Goal: Understand site structure

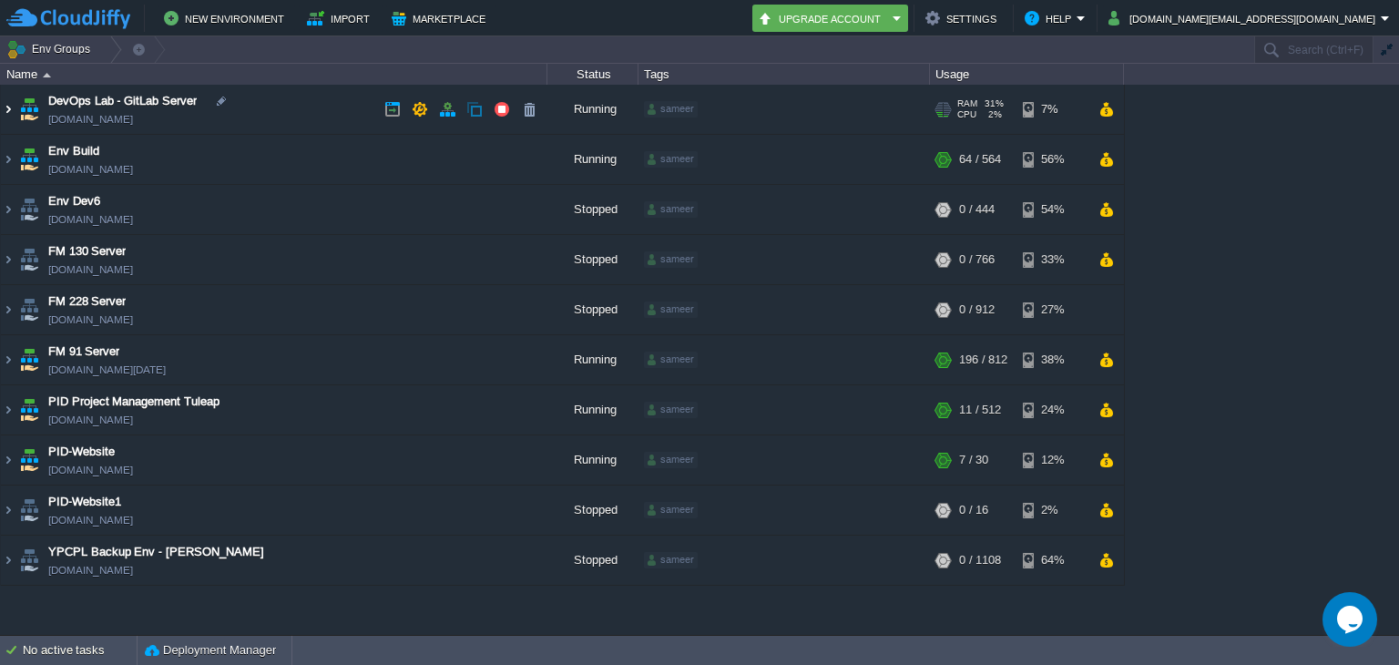
click at [4, 109] on img at bounding box center [8, 109] width 15 height 49
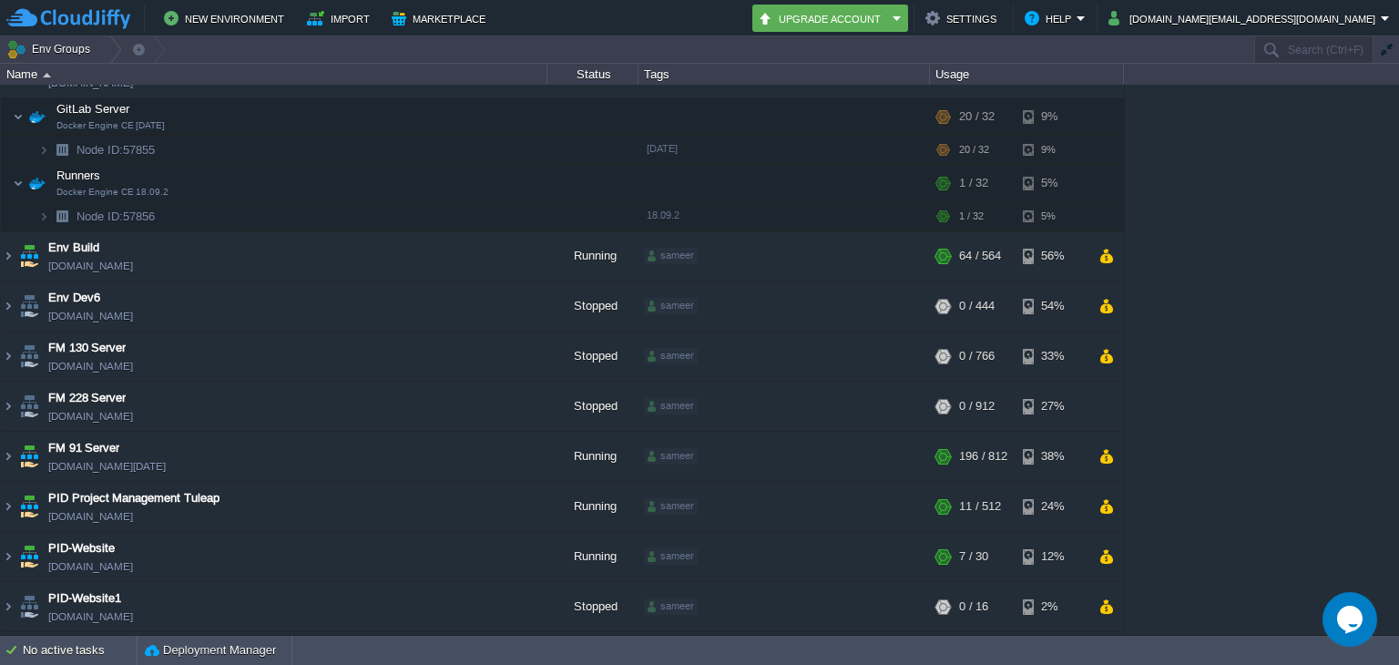
scroll to position [36, 0]
click at [1104, 508] on button "button" at bounding box center [1105, 507] width 15 height 16
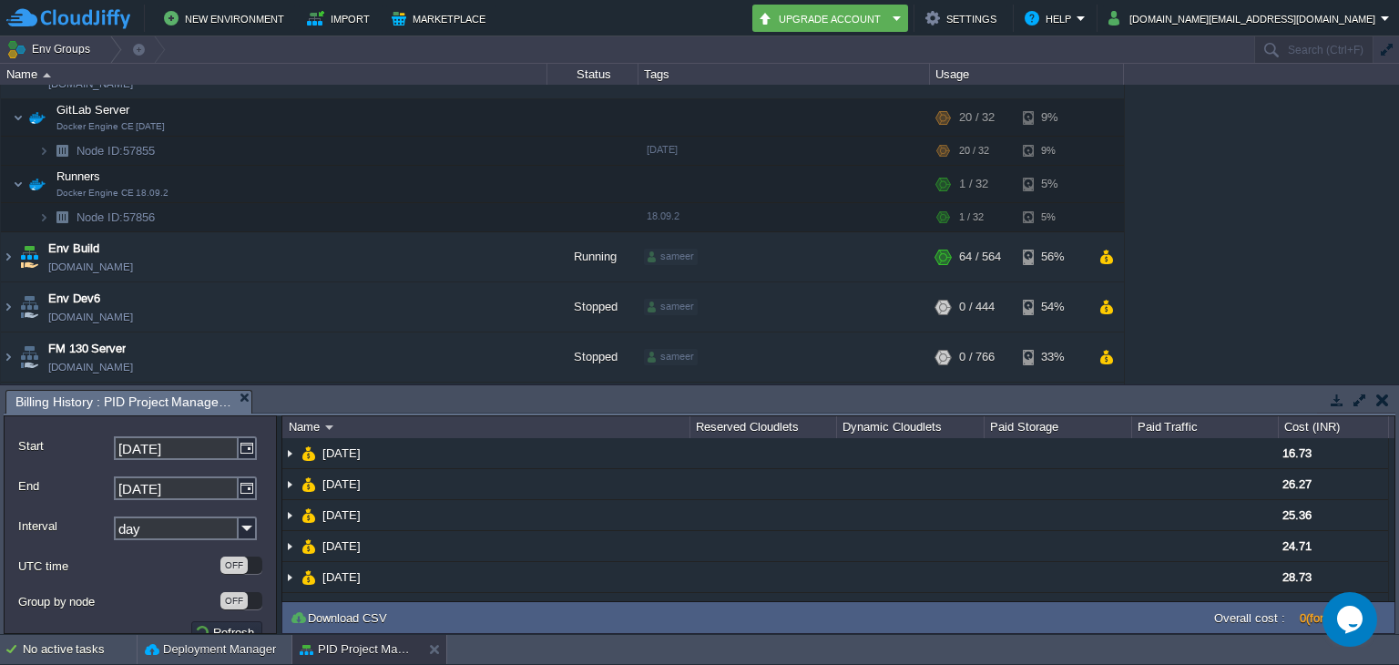
click at [1386, 402] on button "button" at bounding box center [1382, 400] width 13 height 16
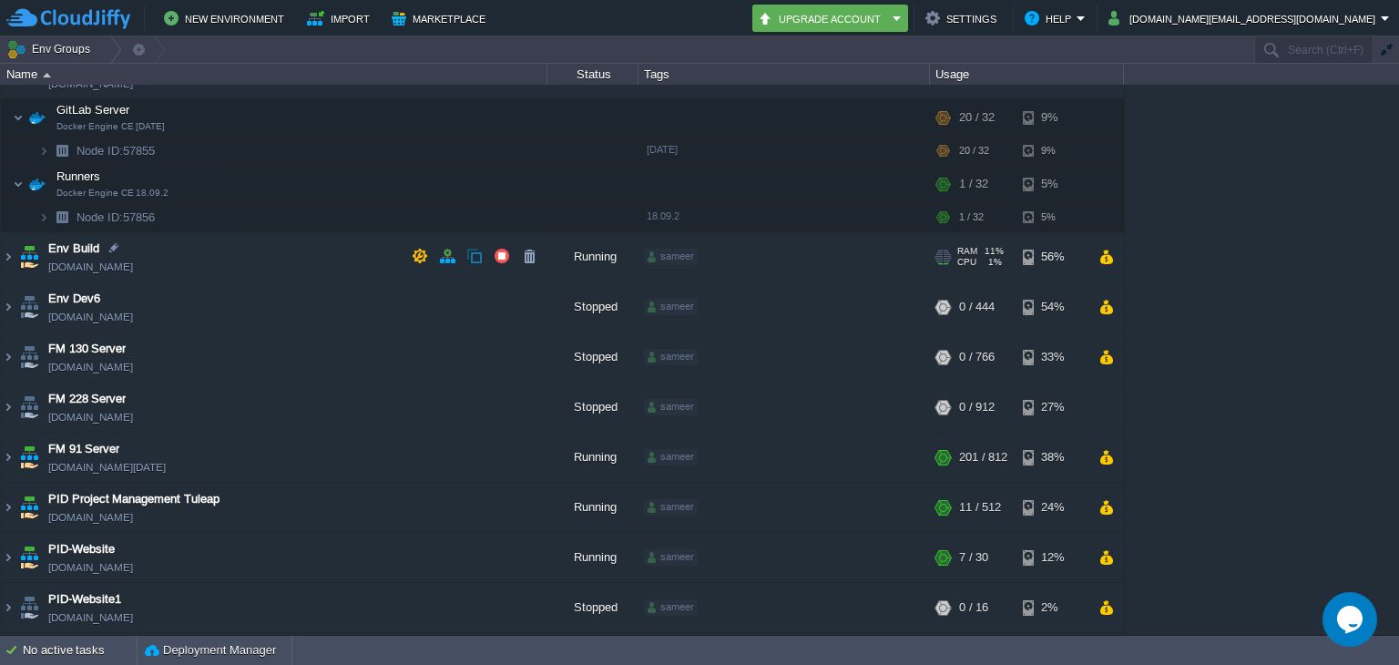
scroll to position [0, 0]
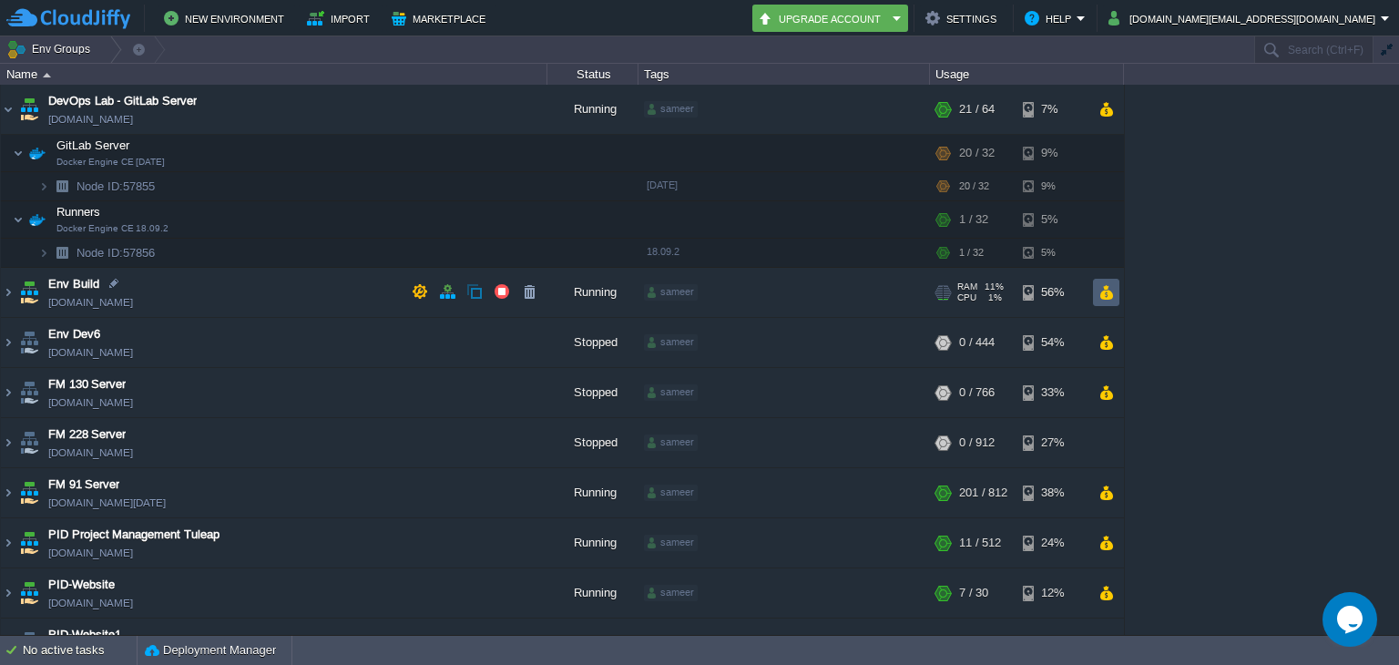
click at [1093, 295] on td at bounding box center [1106, 292] width 26 height 27
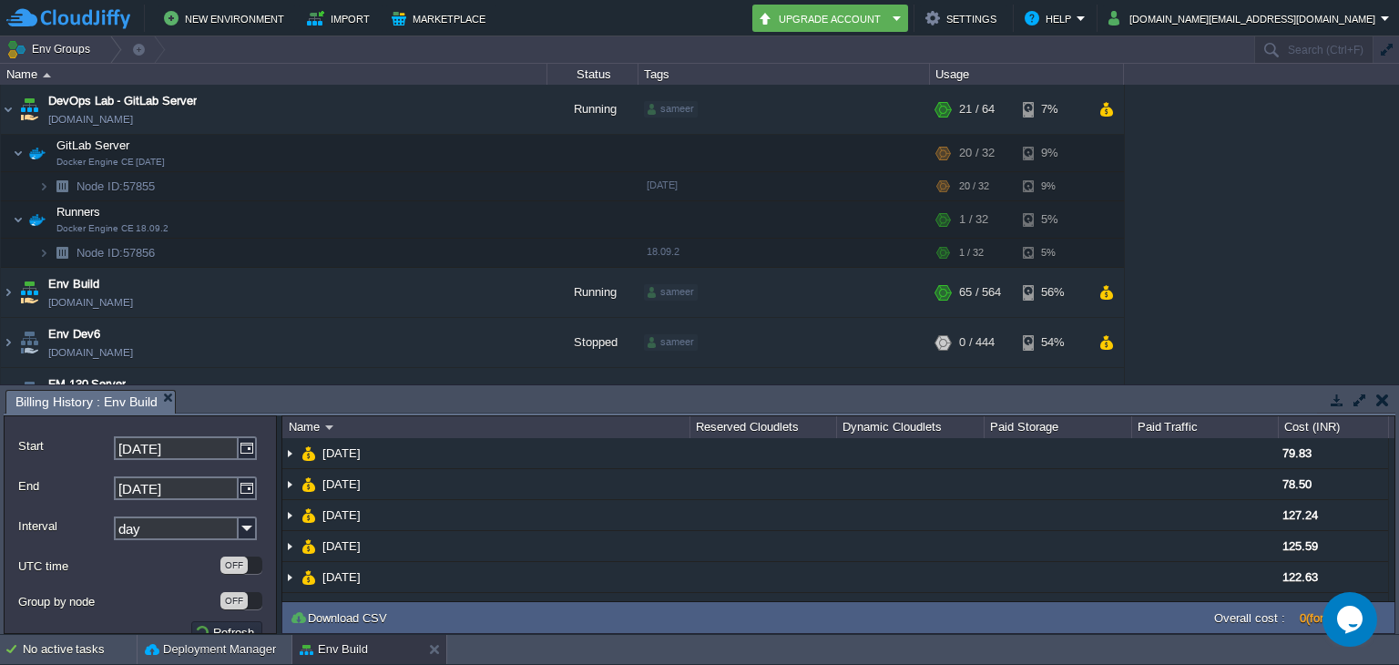
click at [1383, 402] on button "button" at bounding box center [1382, 400] width 13 height 16
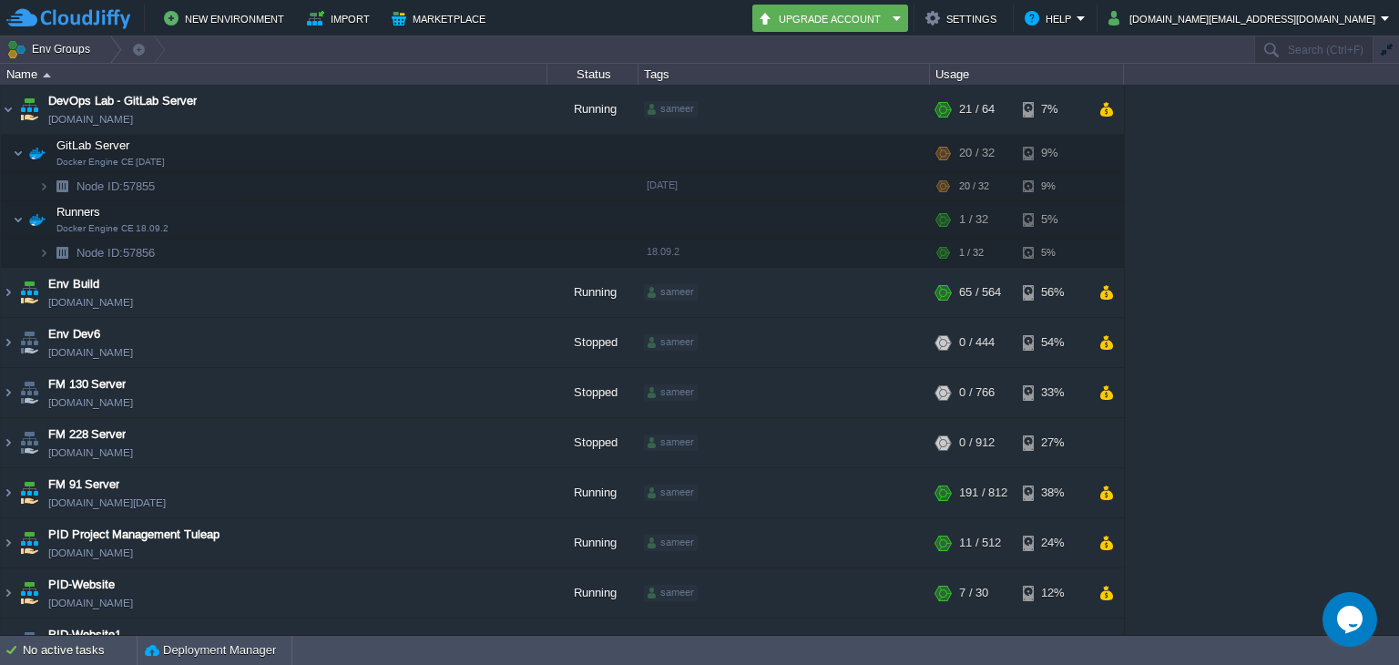
click at [1276, 318] on div "DevOps Lab - GitLab Server [DOMAIN_NAME] Running sameer + Add to Env Group RAM …" at bounding box center [699, 360] width 1399 height 550
click at [3, 286] on img at bounding box center [8, 292] width 15 height 49
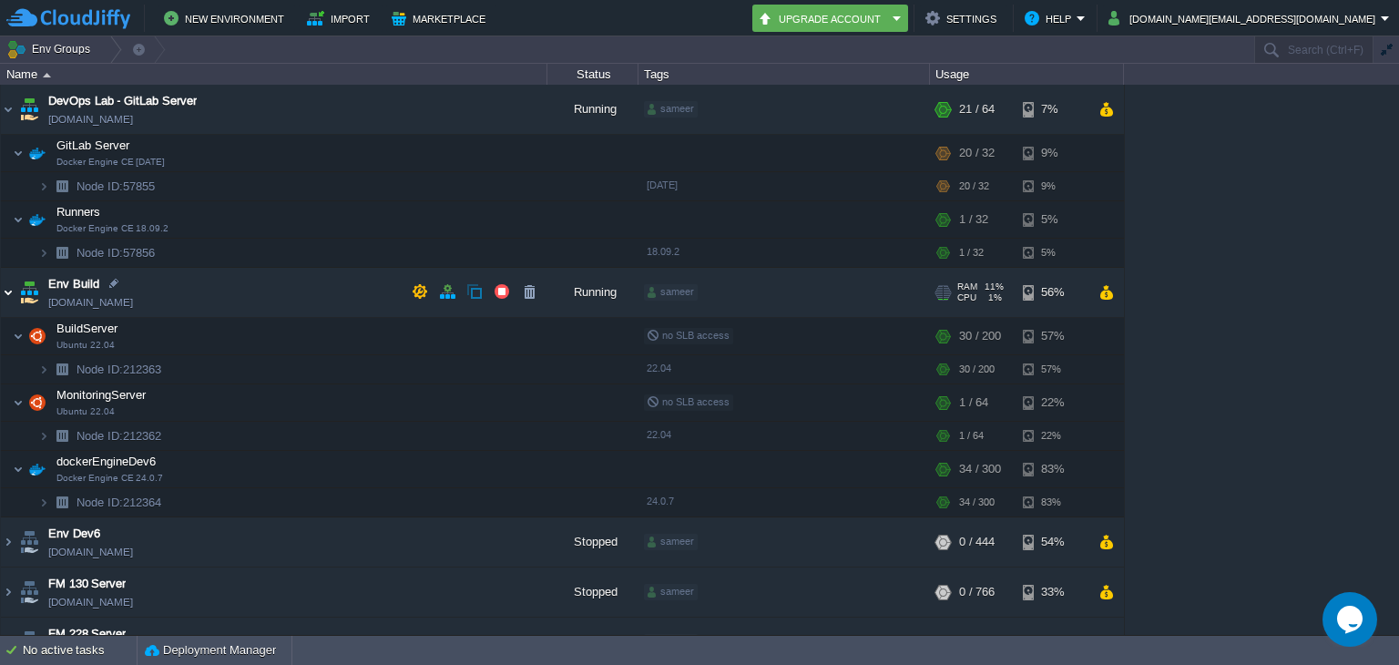
click at [7, 285] on img at bounding box center [8, 292] width 15 height 49
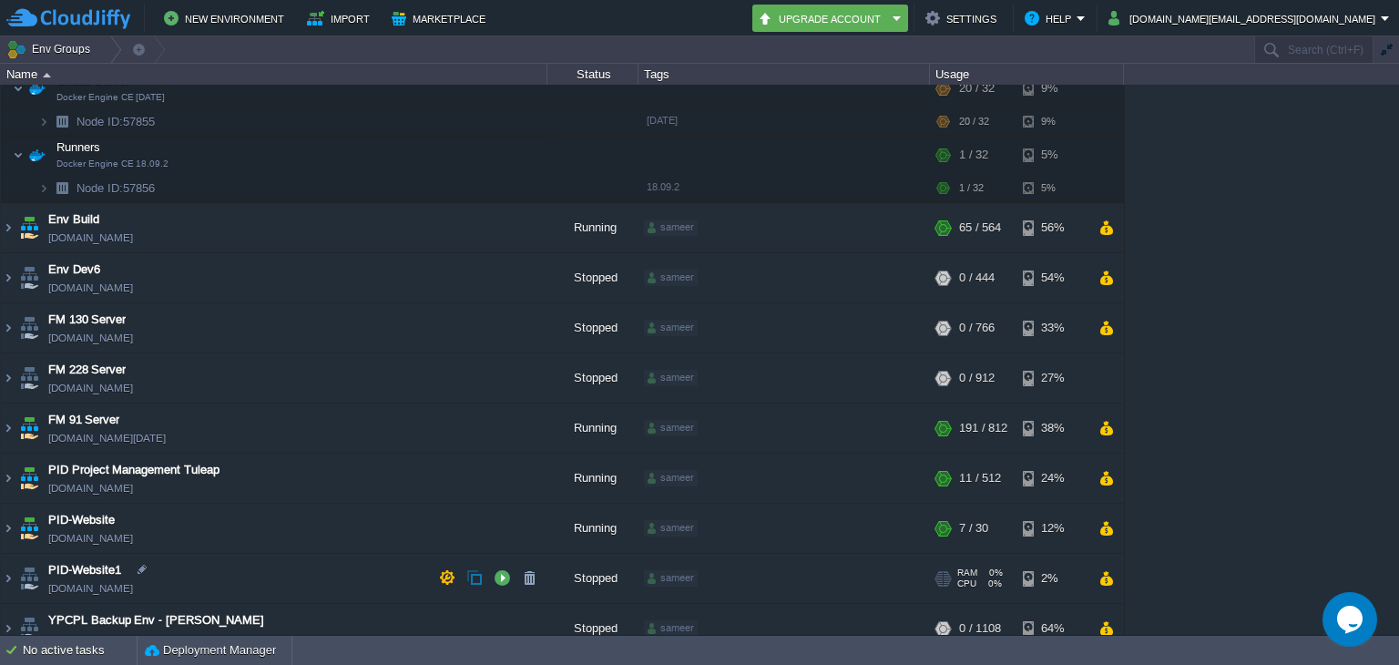
scroll to position [81, 0]
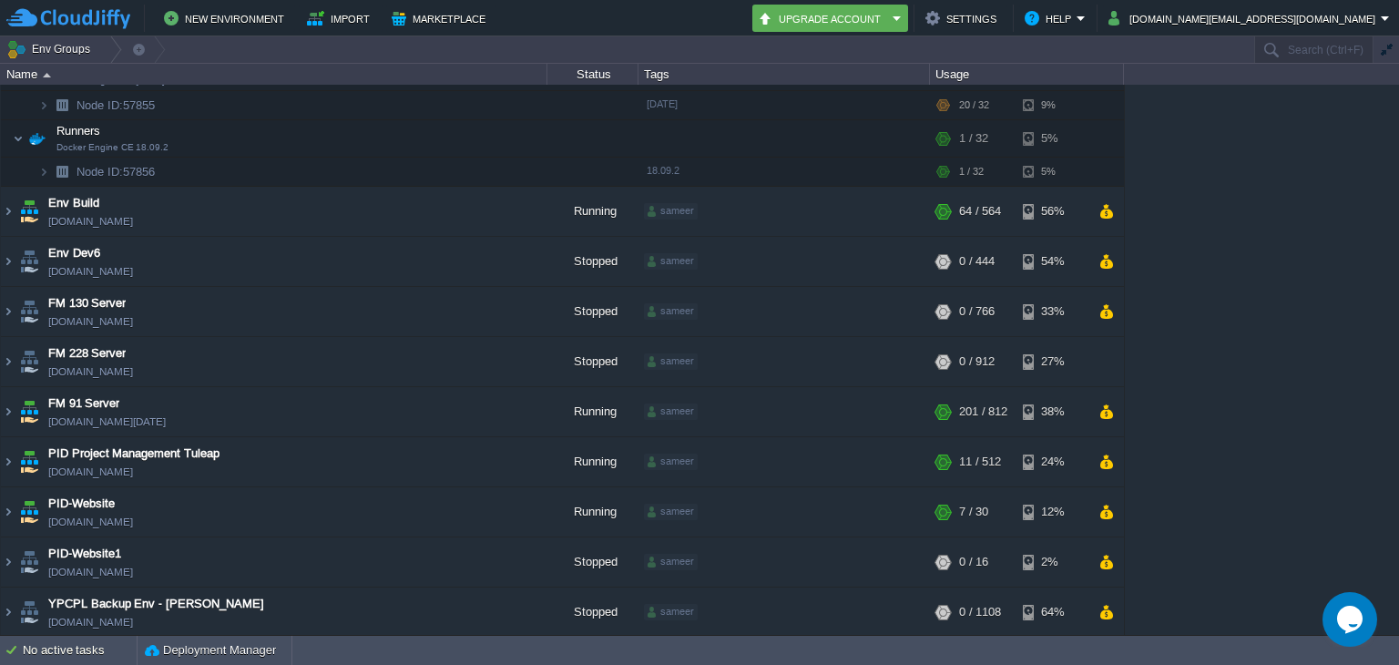
click at [1232, 434] on div "DevOps Lab - GitLab Server [DOMAIN_NAME] Running sameer + Add to Env Group RAM …" at bounding box center [699, 360] width 1399 height 550
click at [0, 411] on table "DevOps Lab - GitLab Server [DOMAIN_NAME] Running sameer + Add to Env Group RAM …" at bounding box center [562, 321] width 1125 height 634
click at [13, 406] on img at bounding box center [8, 411] width 15 height 49
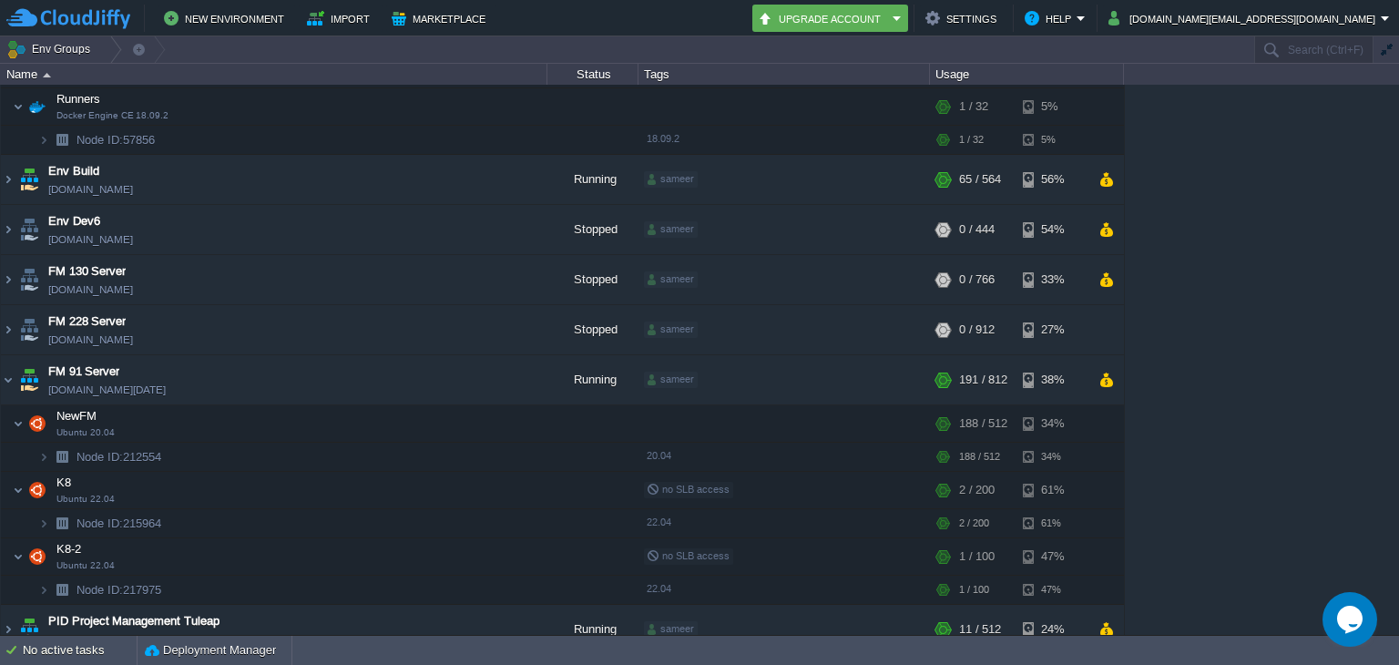
scroll to position [179, 0]
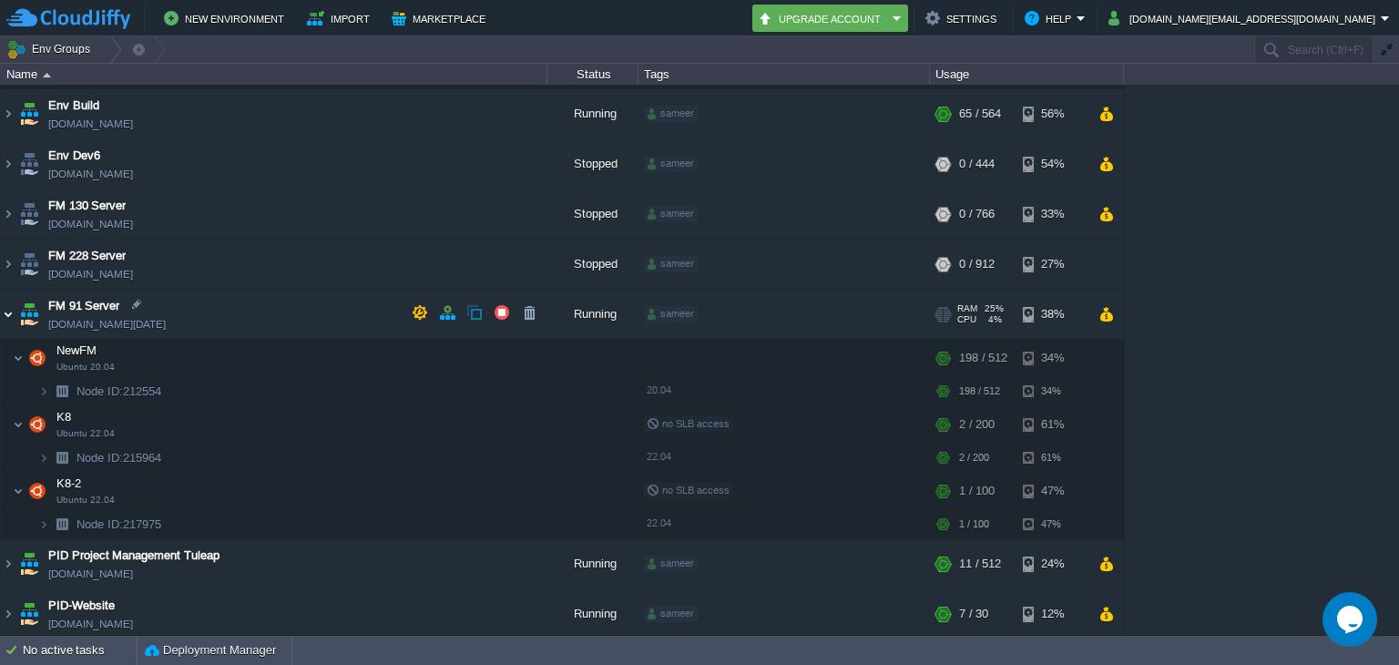
click at [1, 317] on img at bounding box center [8, 314] width 15 height 49
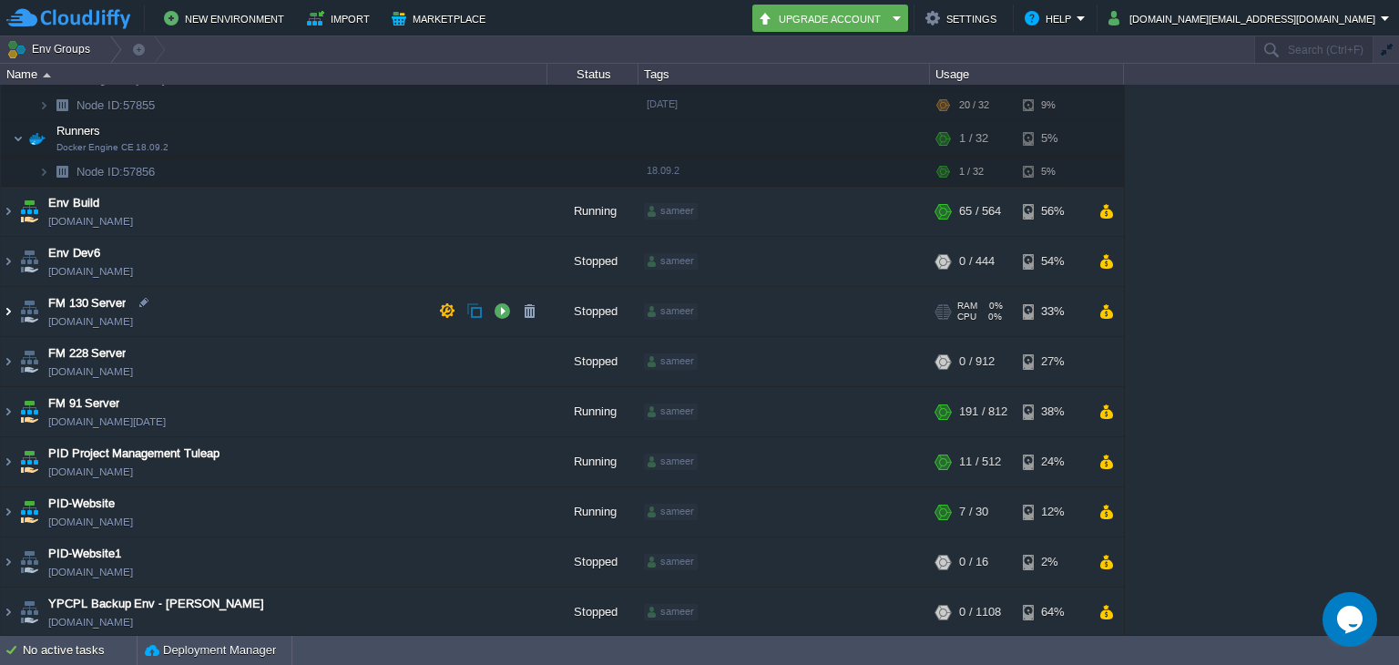
scroll to position [0, 0]
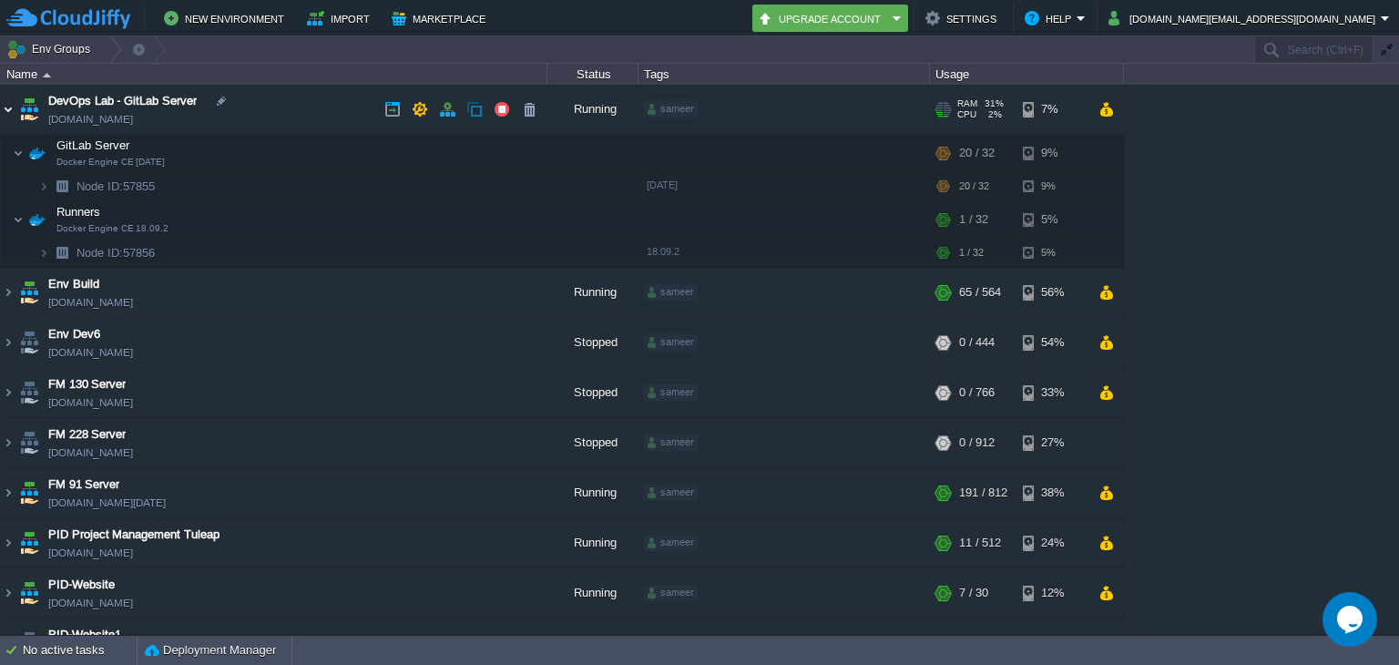
click at [5, 108] on img at bounding box center [8, 109] width 15 height 49
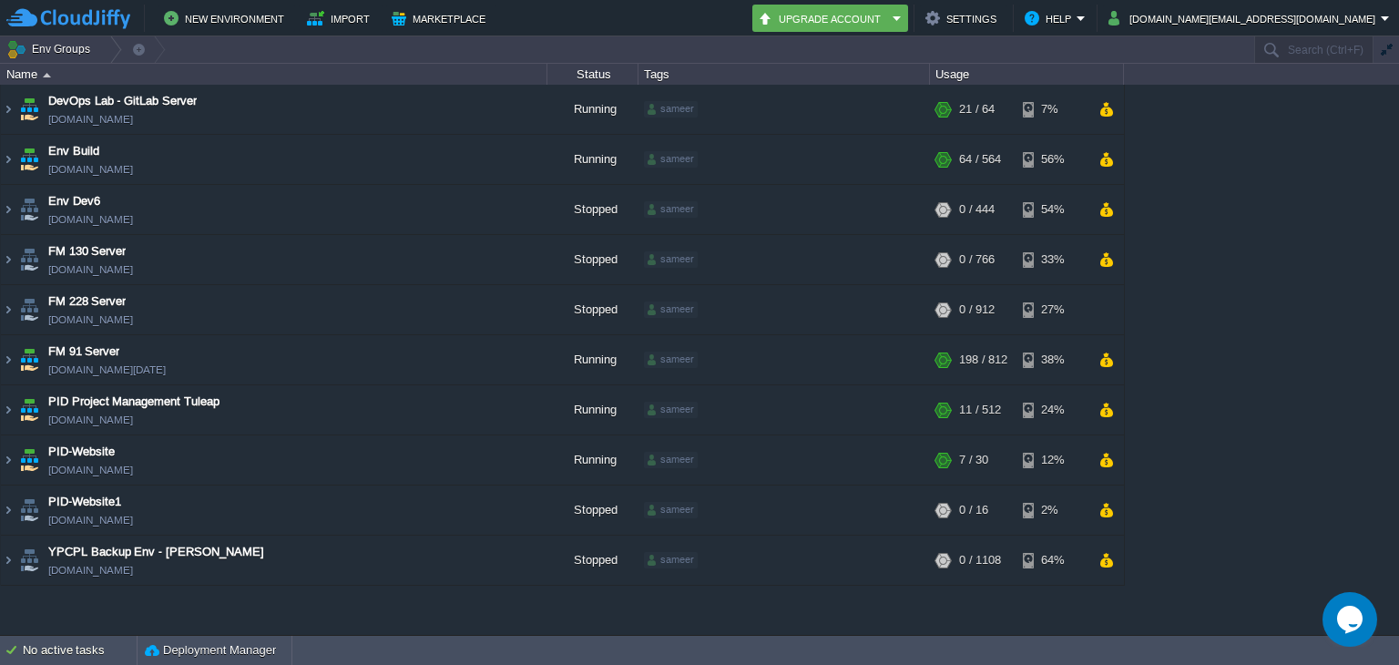
click at [1173, 471] on div "DevOps Lab - GitLab Server [DOMAIN_NAME] Running sameer + Add to Env Group RAM …" at bounding box center [699, 360] width 1399 height 550
